Goal: Book appointment/travel/reservation

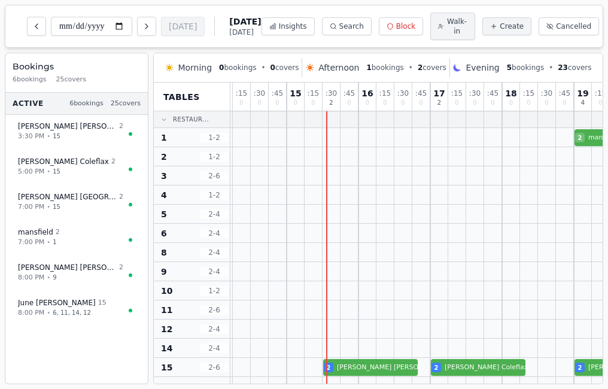
scroll to position [0, 157]
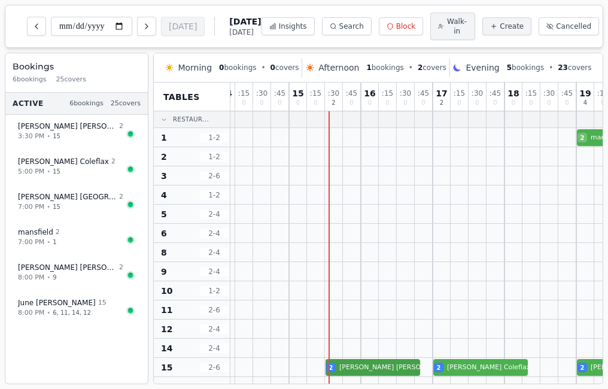
click at [364, 371] on div "2 [PERSON_NAME] 2 [PERSON_NAME] 2 [PERSON_NAME] Cork" at bounding box center [477, 367] width 807 height 19
select select "*"
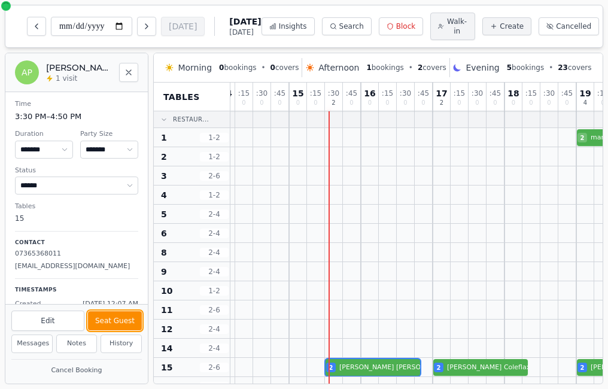
click at [133, 318] on button "Seat Guest" at bounding box center [115, 320] width 54 height 19
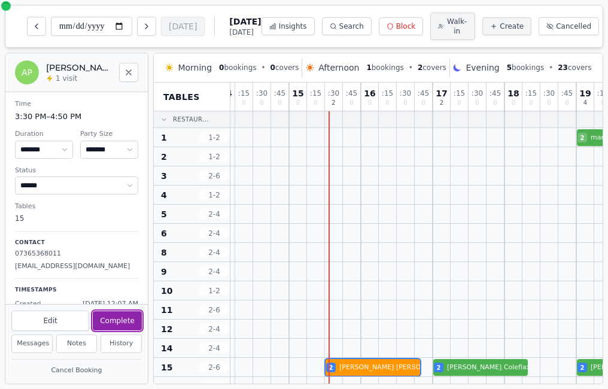
click at [133, 318] on button "Complete" at bounding box center [117, 320] width 49 height 19
select select "********"
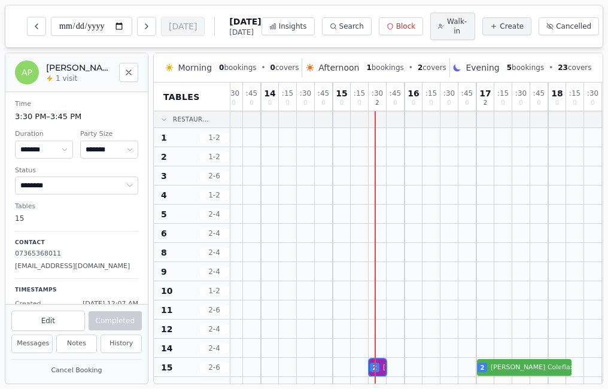
scroll to position [0, 115]
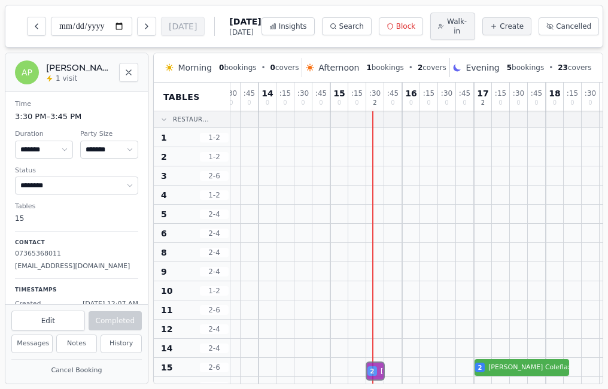
click at [379, 366] on div "2 [PERSON_NAME] 2 [PERSON_NAME] 2 [PERSON_NAME] Cork" at bounding box center [518, 367] width 807 height 19
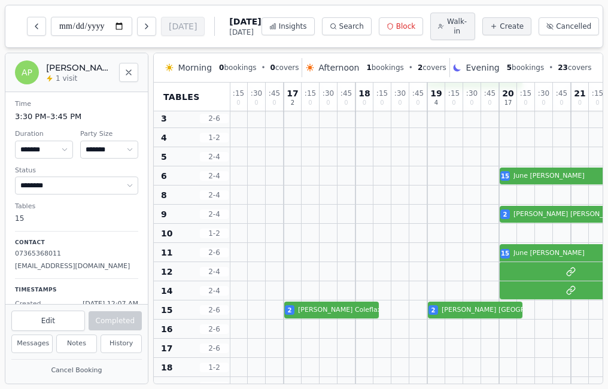
scroll to position [57, 306]
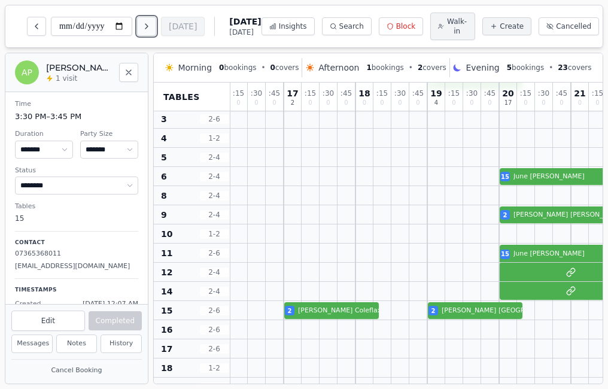
click at [151, 30] on icon "Next day" at bounding box center [147, 27] width 10 height 10
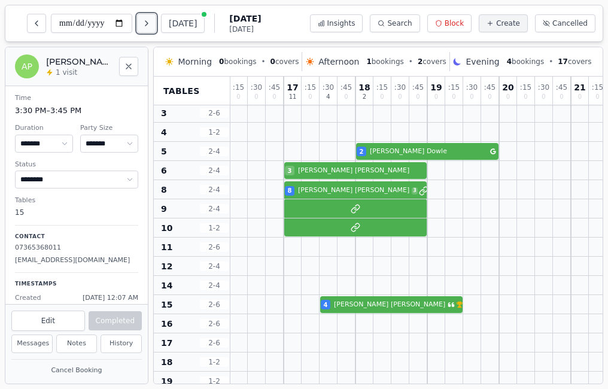
click at [151, 26] on icon "Next day" at bounding box center [147, 24] width 10 height 10
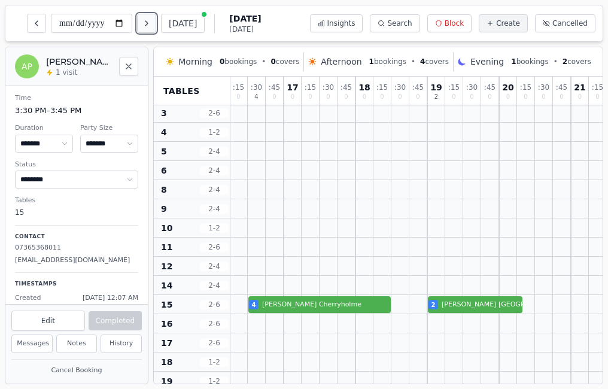
click at [151, 26] on icon "Next day" at bounding box center [147, 24] width 10 height 10
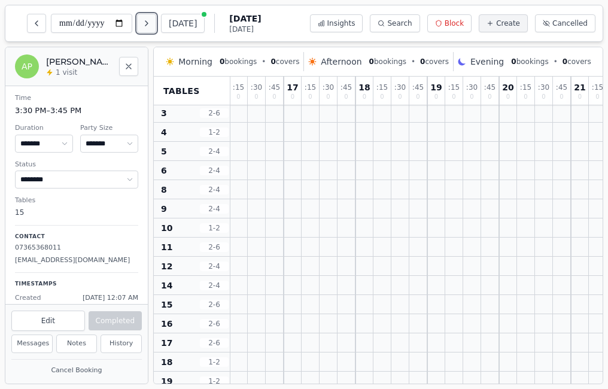
click at [151, 26] on icon "Next day" at bounding box center [147, 24] width 10 height 10
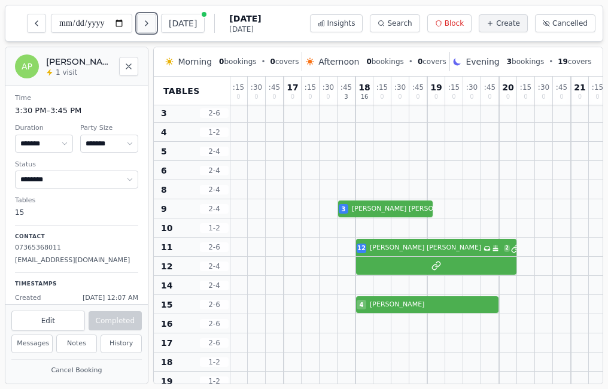
click at [151, 26] on icon "Next day" at bounding box center [147, 24] width 10 height 10
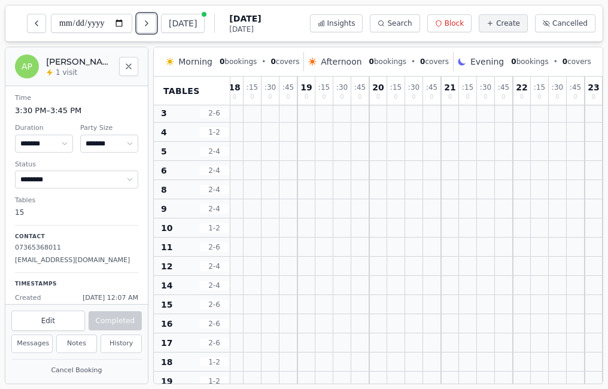
scroll to position [57, 444]
click at [151, 23] on icon "Next day" at bounding box center [147, 24] width 10 height 10
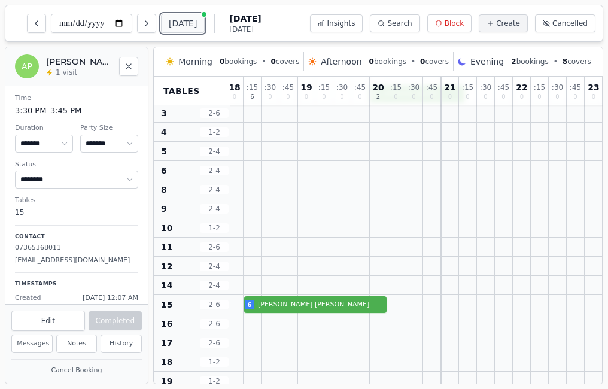
click at [181, 28] on button "[DATE]" at bounding box center [183, 23] width 44 height 19
type input "**********"
